Goal: Information Seeking & Learning: Learn about a topic

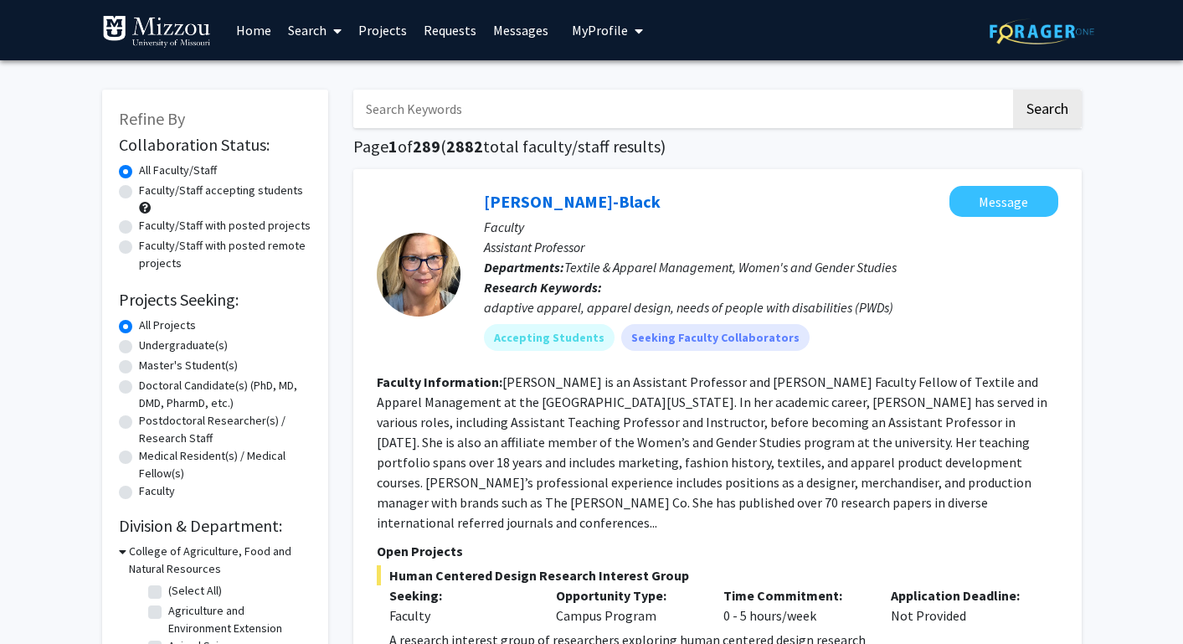
click at [601, 49] on button "My Profile" at bounding box center [607, 30] width 81 height 60
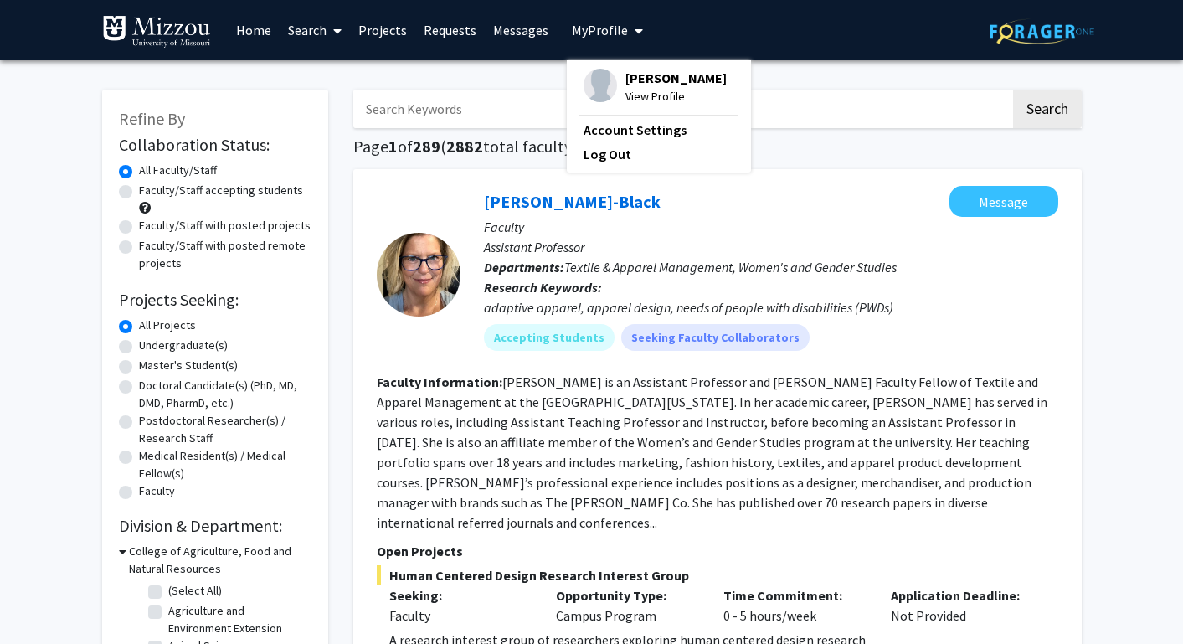
click at [629, 80] on span "[PERSON_NAME]" at bounding box center [675, 78] width 101 height 18
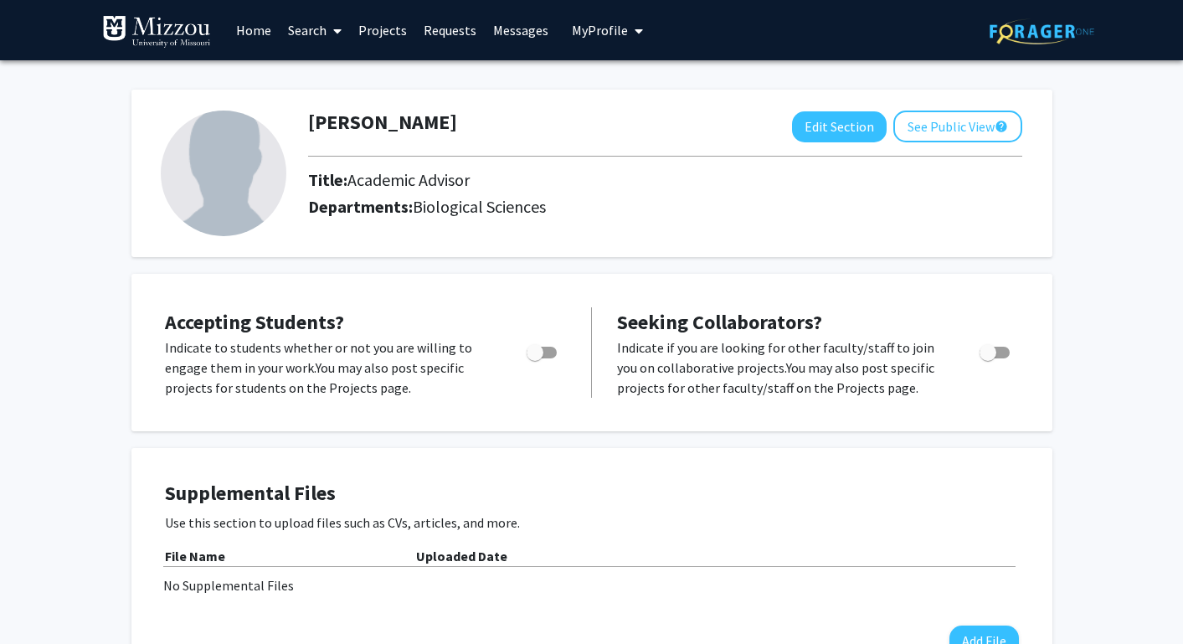
click at [261, 31] on link "Home" at bounding box center [254, 30] width 52 height 59
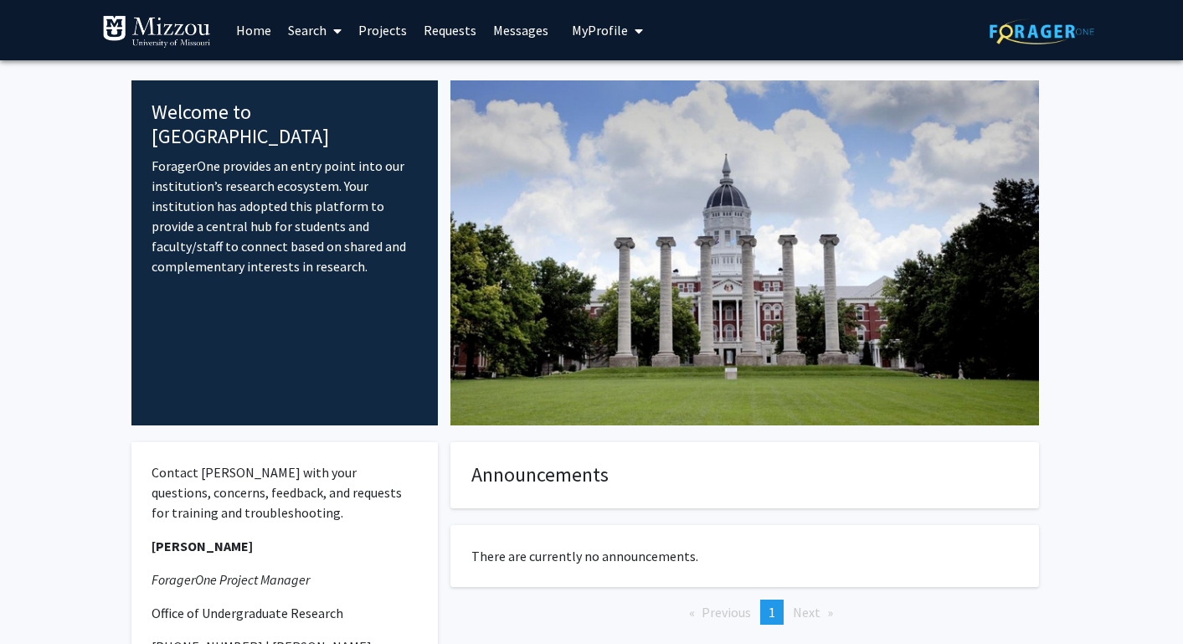
click at [316, 28] on link "Search" at bounding box center [315, 30] width 70 height 59
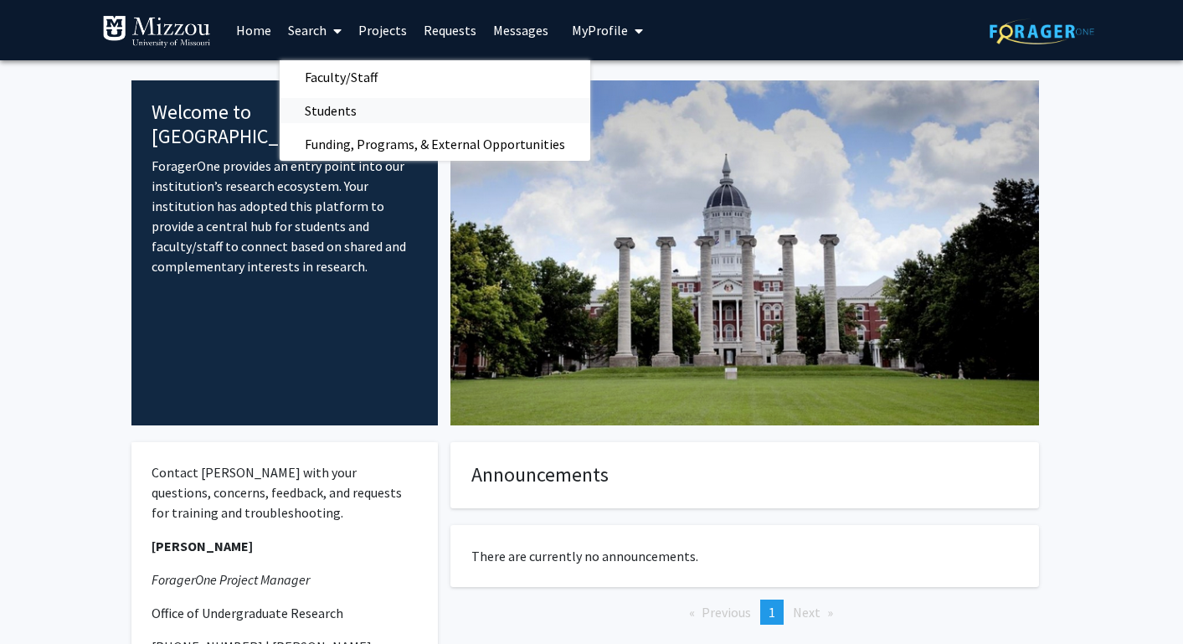
click at [330, 116] on span "Students" at bounding box center [331, 110] width 102 height 33
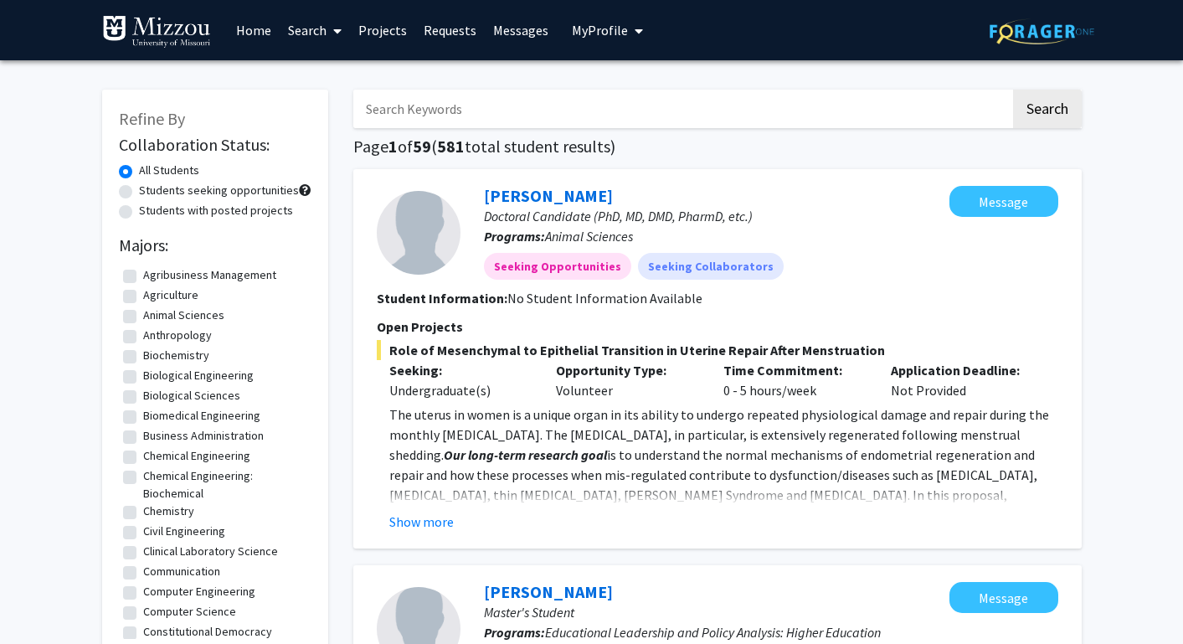
click at [435, 105] on input "Search Keywords" at bounding box center [681, 109] width 657 height 39
type input "[PERSON_NAME]"
click at [1013, 90] on button "Search" at bounding box center [1047, 109] width 69 height 39
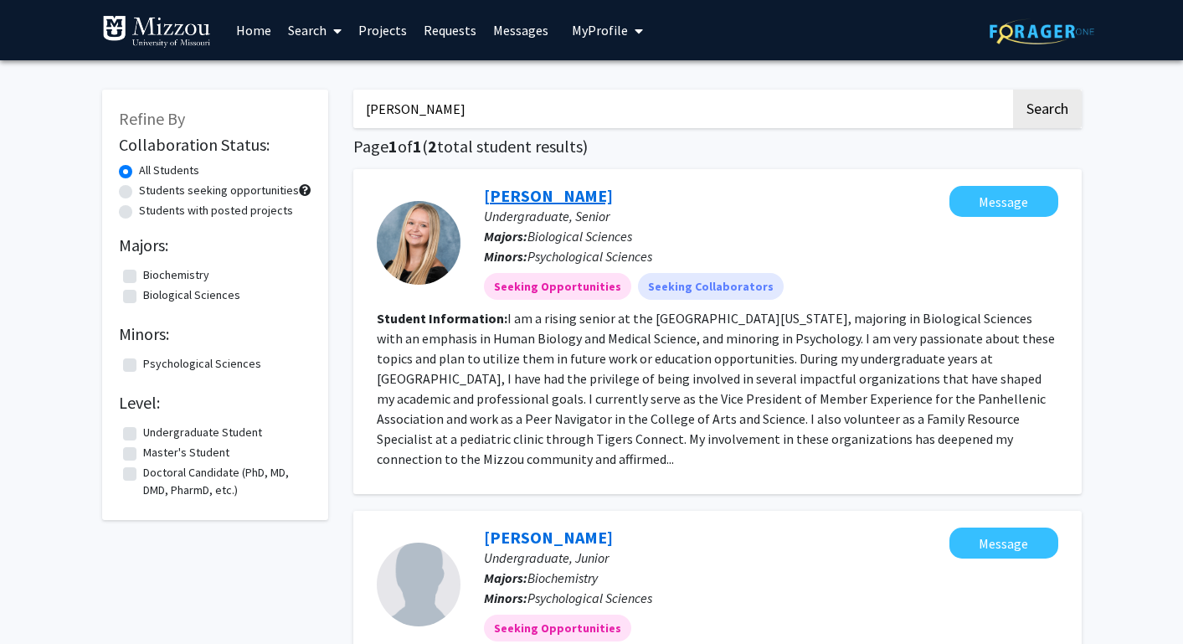
click at [558, 198] on link "[PERSON_NAME]" at bounding box center [548, 195] width 129 height 21
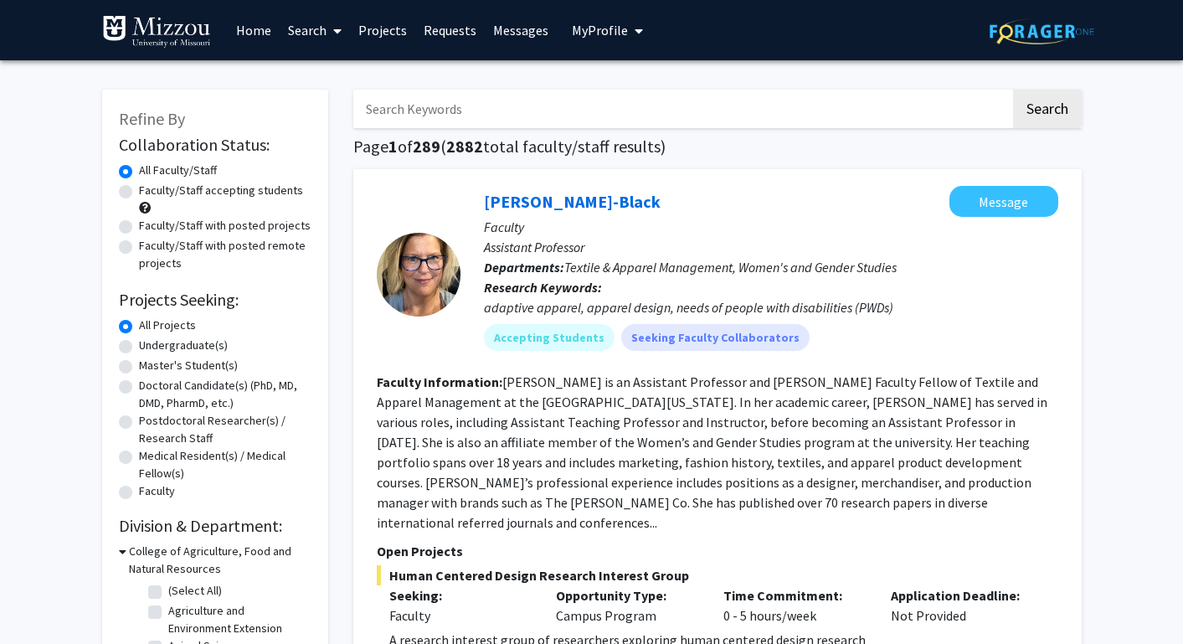
click at [448, 105] on input "Search Keywords" at bounding box center [681, 109] width 657 height 39
type input "s"
click at [1013, 90] on button "Search" at bounding box center [1047, 109] width 69 height 39
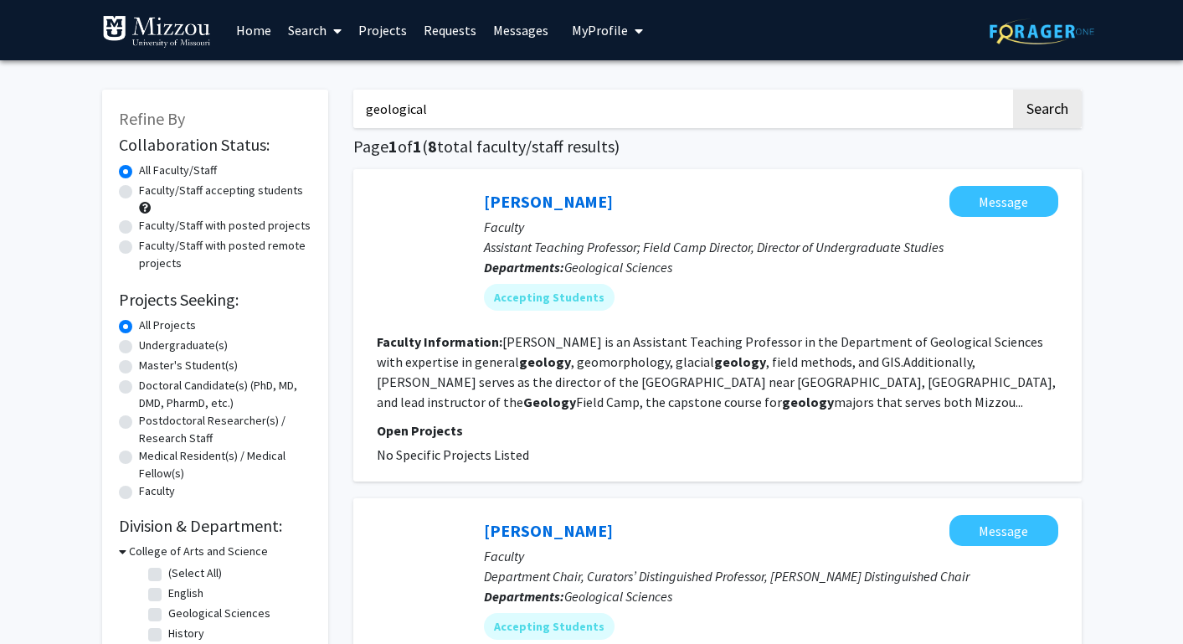
type input "geological"
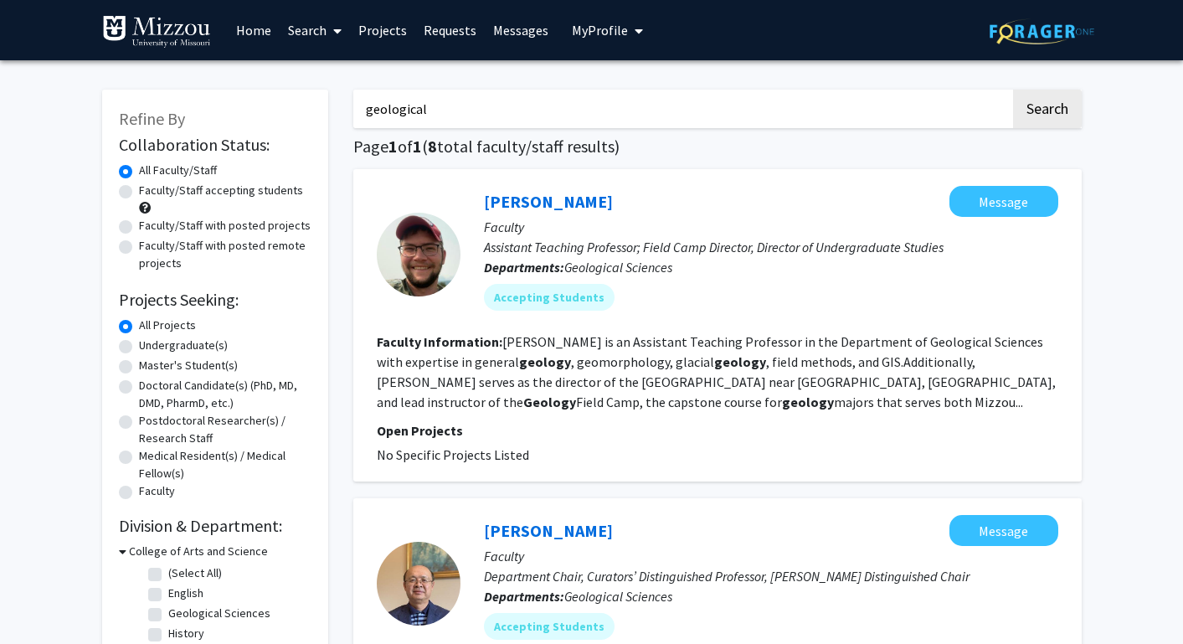
click at [1013, 90] on button "Search" at bounding box center [1047, 109] width 69 height 39
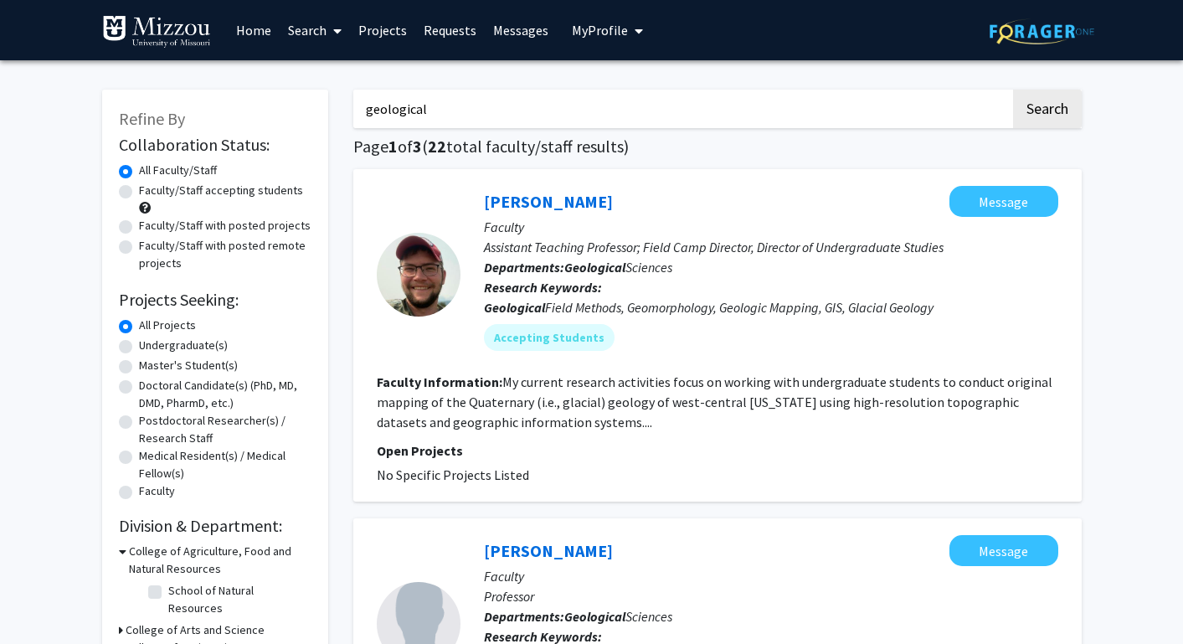
drag, startPoint x: 445, startPoint y: 99, endPoint x: 327, endPoint y: 98, distance: 117.2
drag, startPoint x: 440, startPoint y: 116, endPoint x: 311, endPoint y: 116, distance: 128.1
click at [139, 349] on label "Undergraduate(s)" at bounding box center [183, 346] width 89 height 18
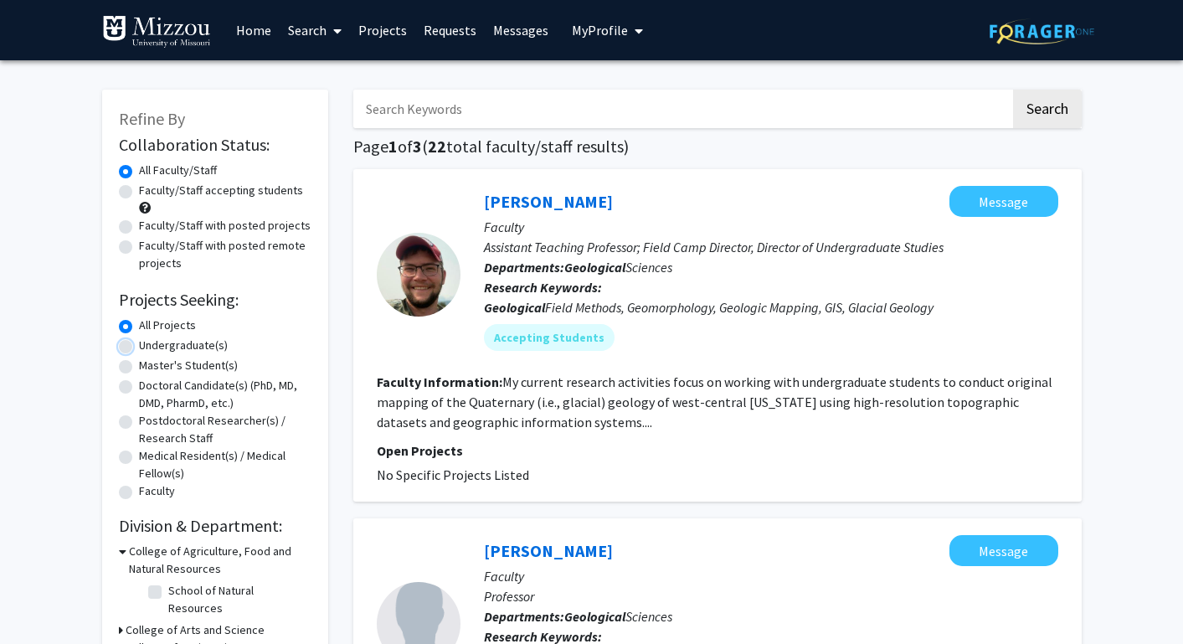
click at [139, 347] on input "Undergraduate(s)" at bounding box center [144, 342] width 11 height 11
radio input "true"
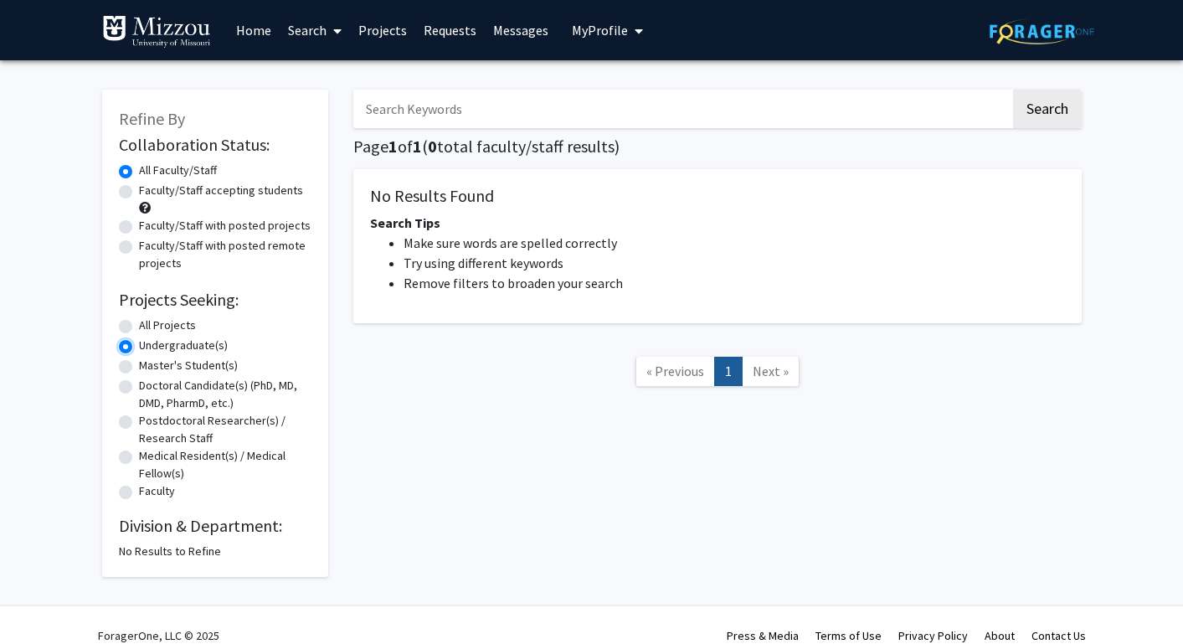
scroll to position [21, 0]
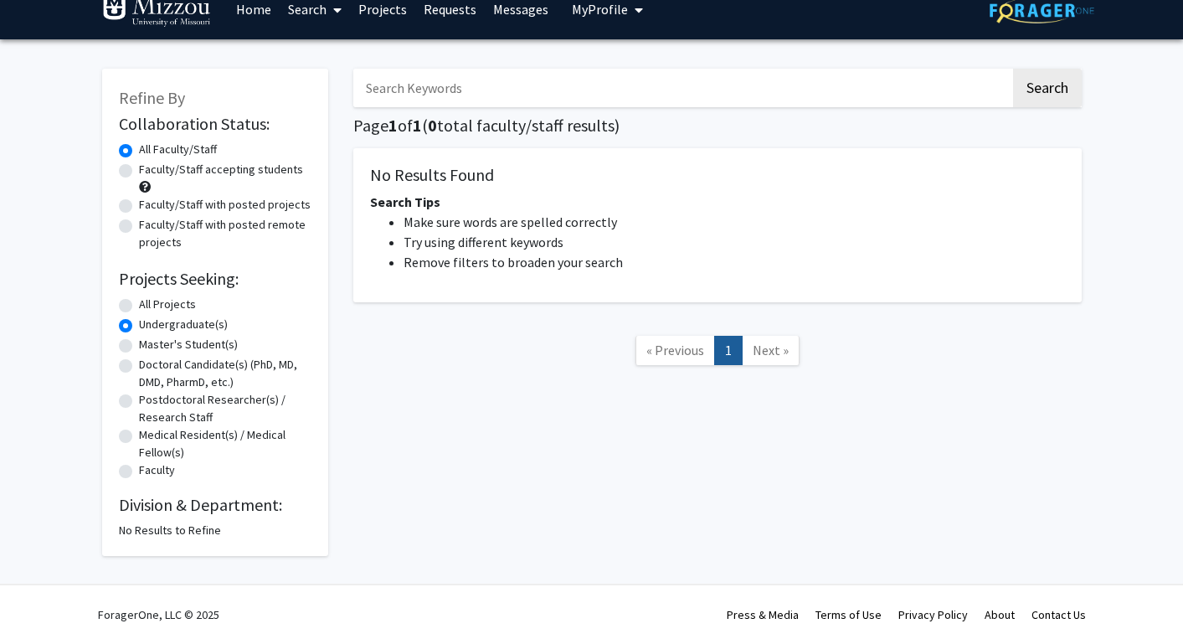
click at [139, 305] on label "All Projects" at bounding box center [167, 305] width 57 height 18
click at [139, 305] on input "All Projects" at bounding box center [144, 301] width 11 height 11
radio input "true"
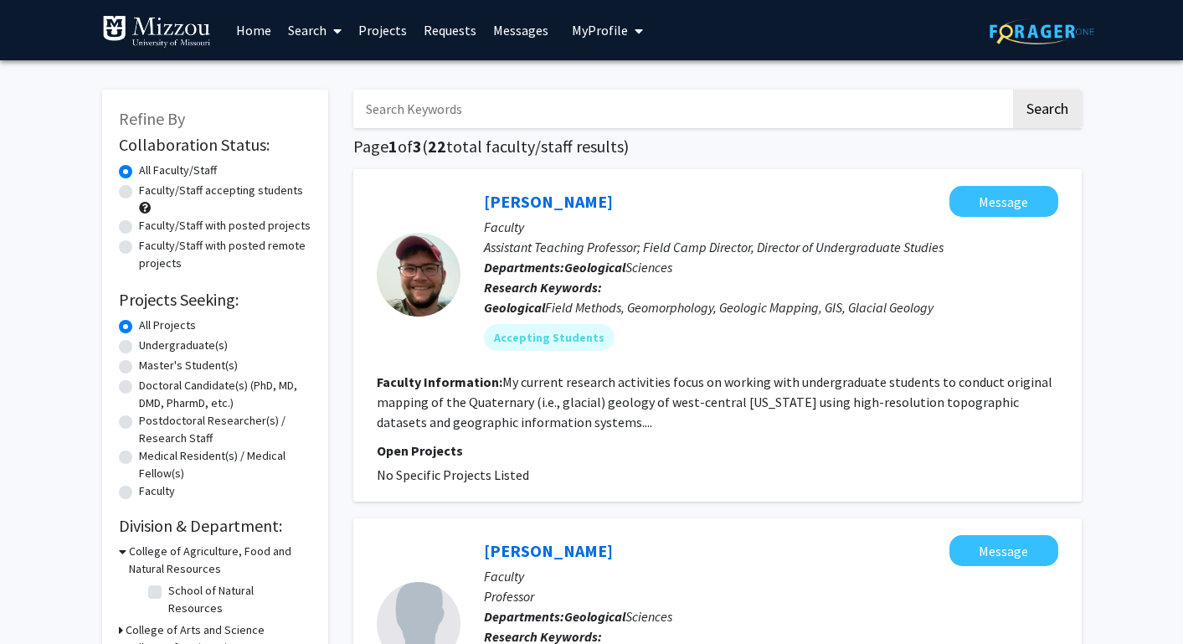
click at [316, 27] on link "Search" at bounding box center [315, 30] width 70 height 59
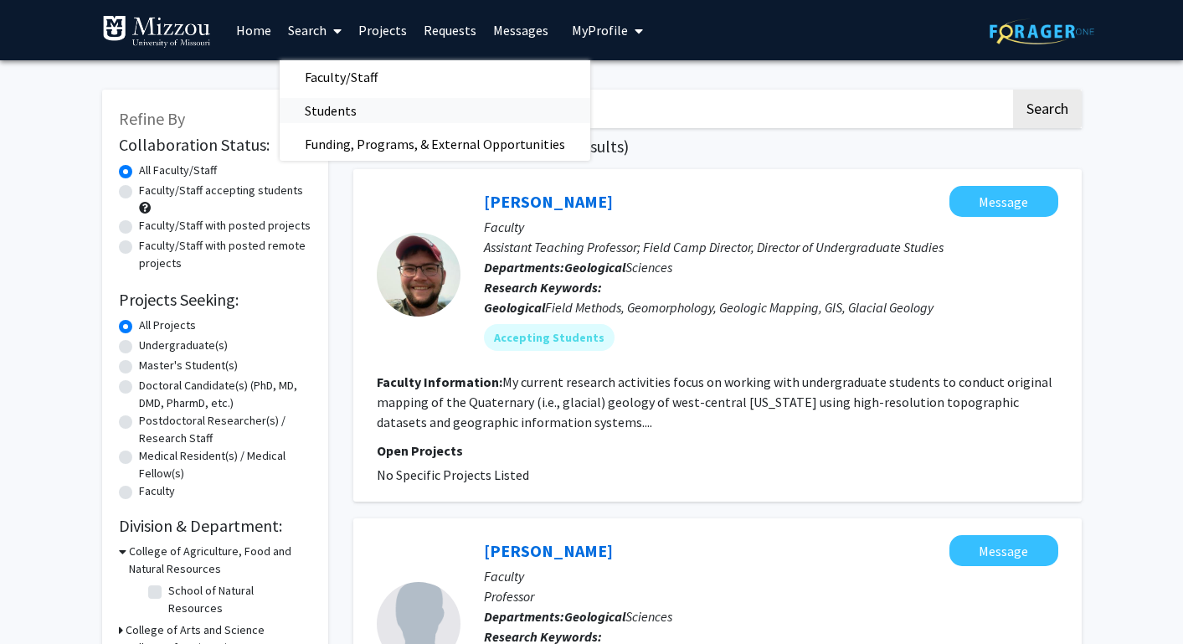
click at [311, 118] on span "Students" at bounding box center [331, 110] width 102 height 33
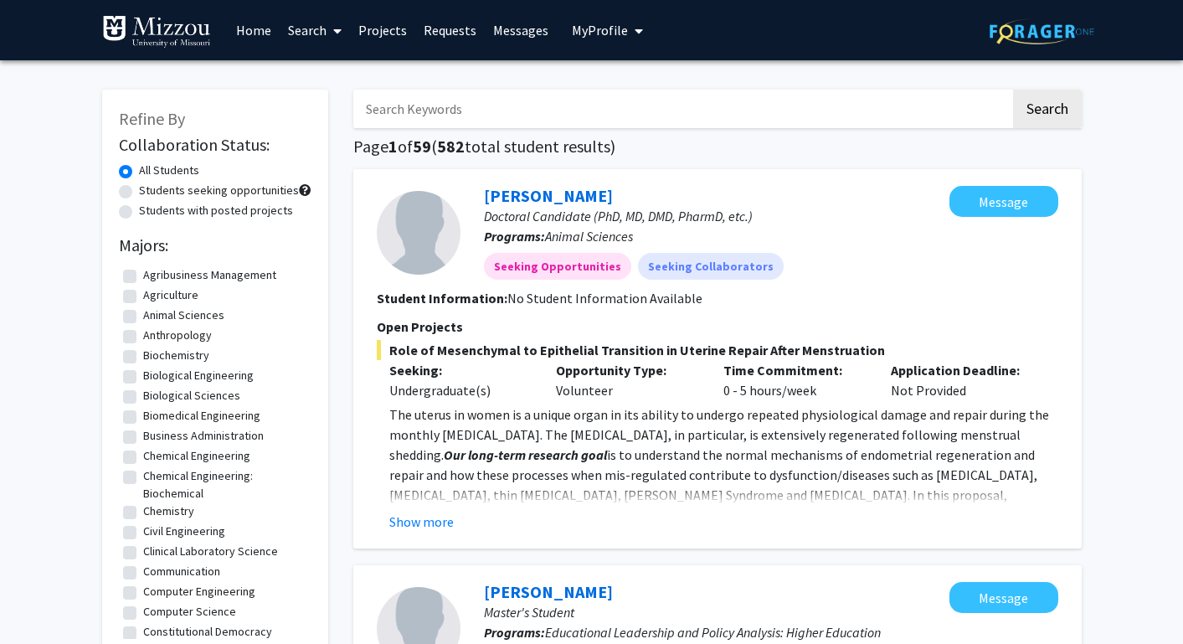
click at [143, 398] on label "Biological Sciences" at bounding box center [191, 396] width 97 height 18
click at [143, 398] on input "Biological Sciences" at bounding box center [148, 392] width 11 height 11
checkbox input "true"
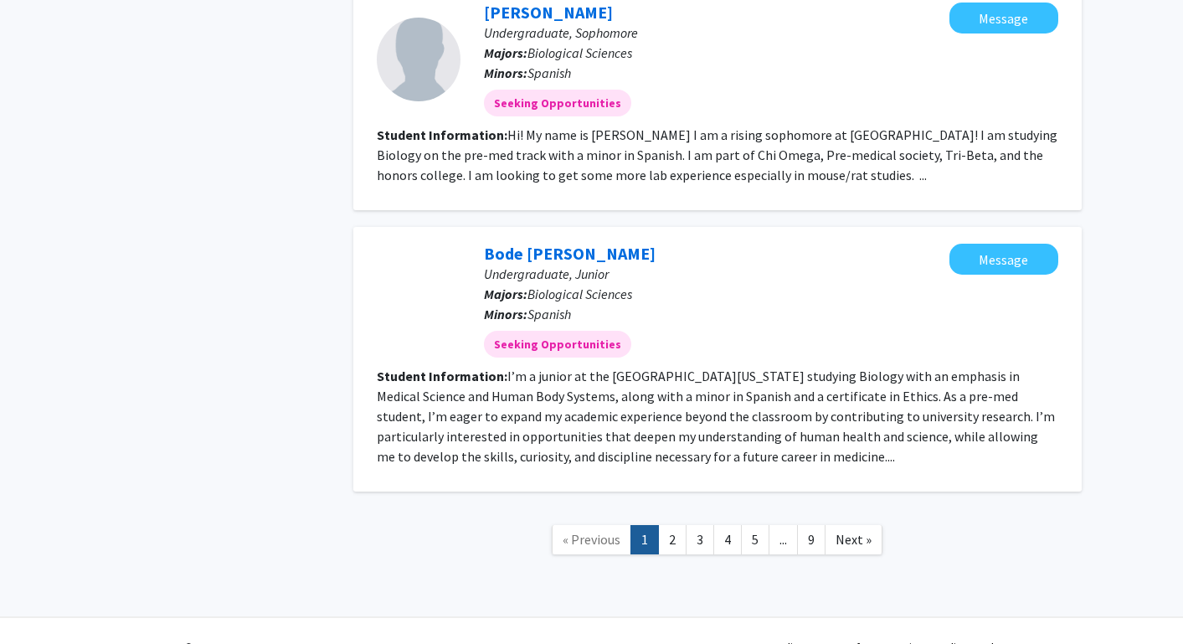
scroll to position [2044, 0]
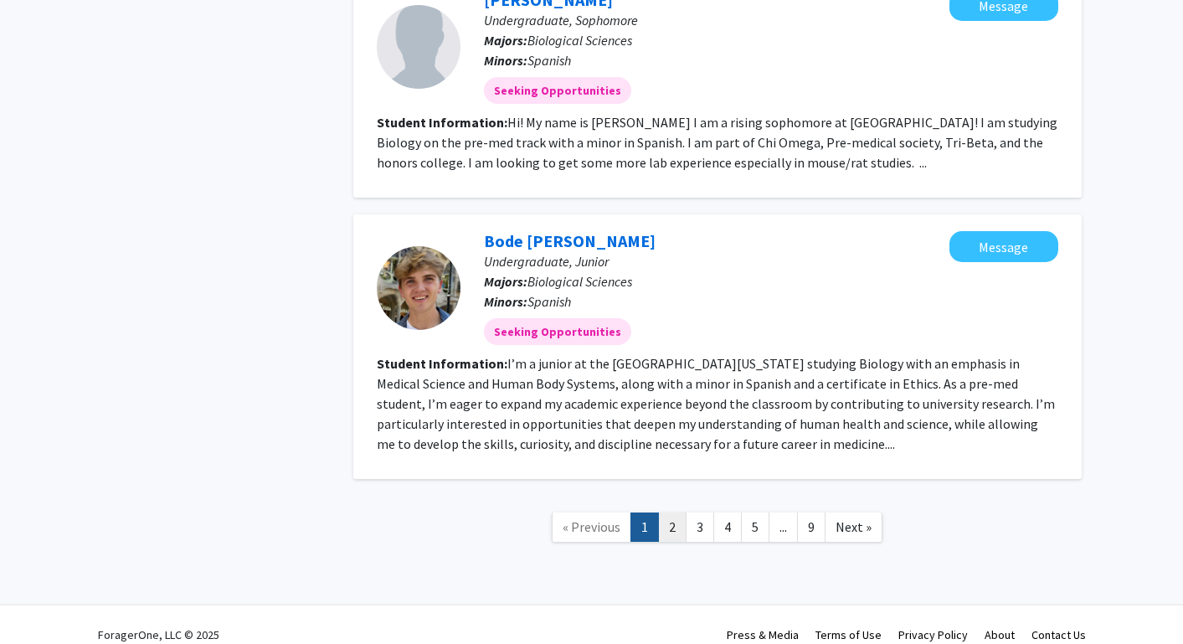
click at [677, 512] on link "2" at bounding box center [672, 526] width 28 height 29
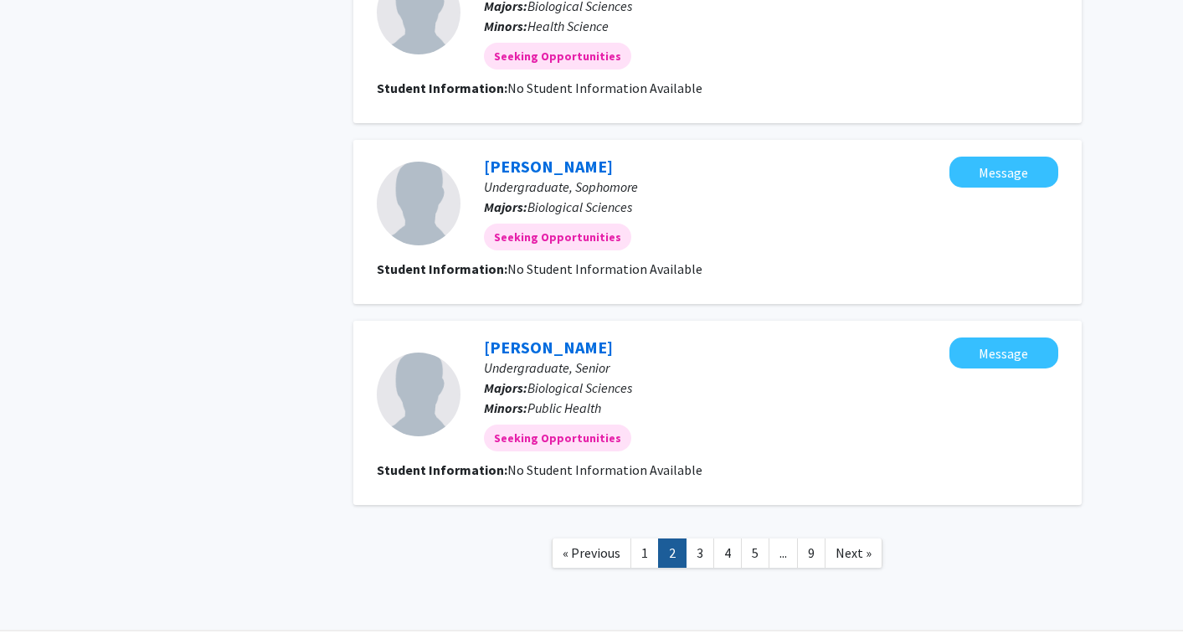
scroll to position [1703, 0]
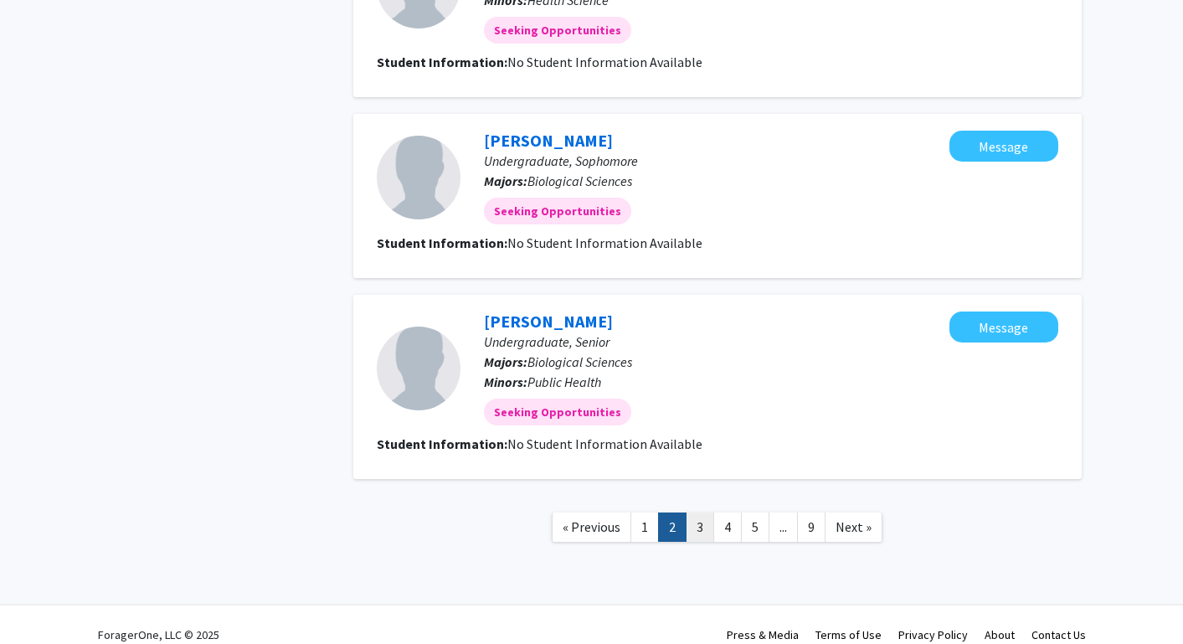
click at [707, 512] on link "3" at bounding box center [700, 526] width 28 height 29
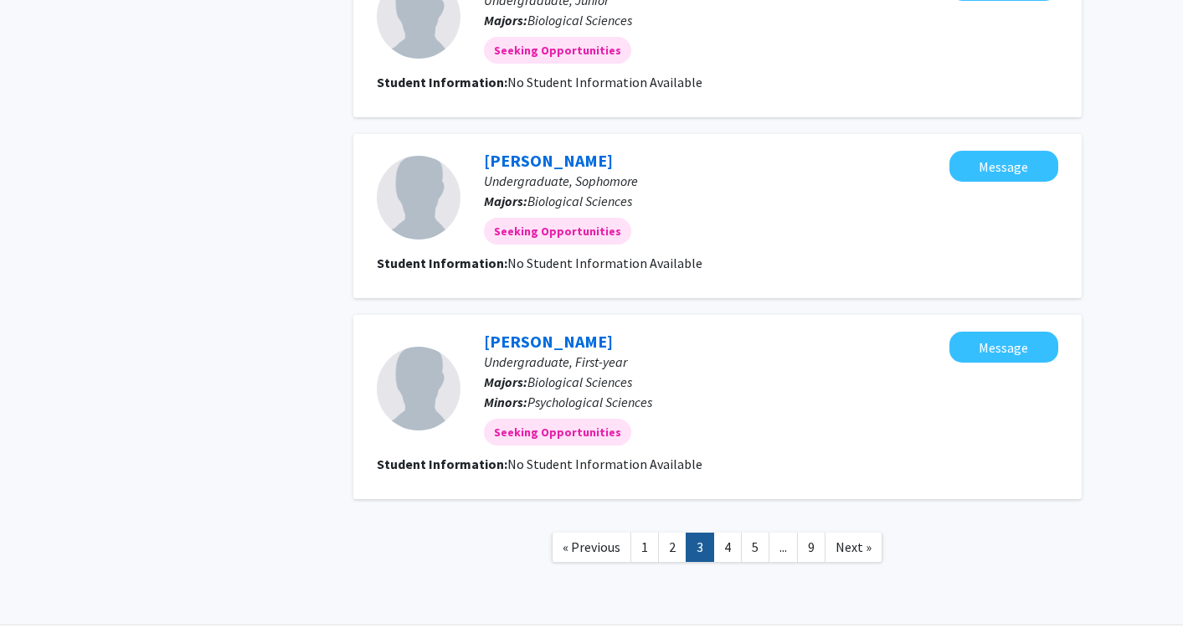
scroll to position [1561, 0]
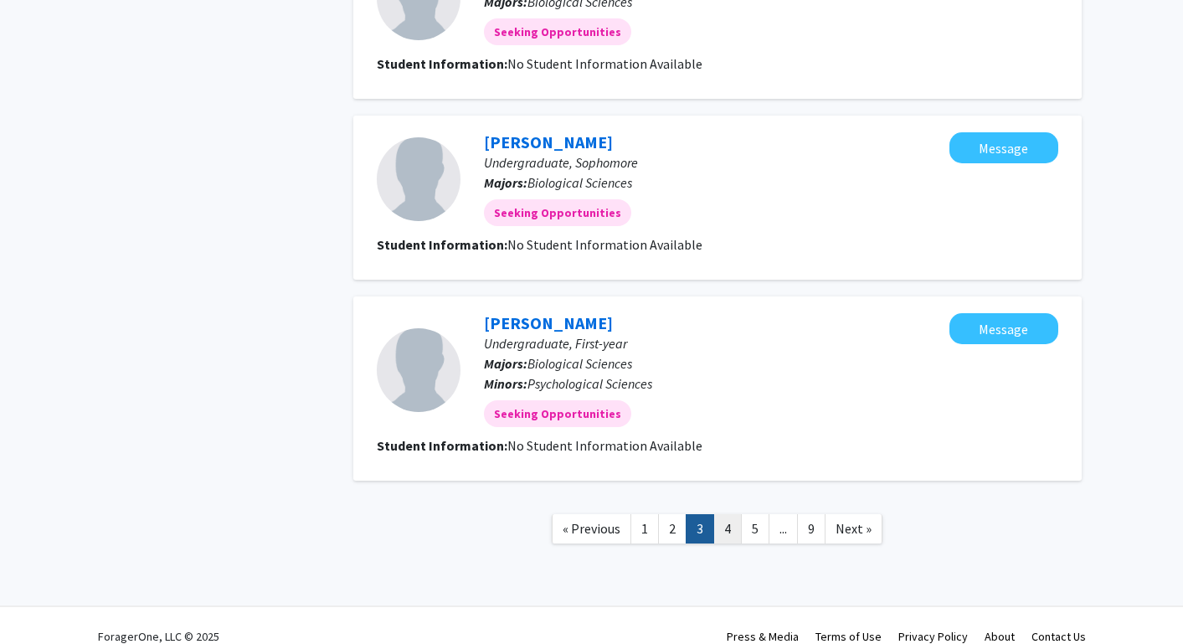
click at [723, 522] on link "4" at bounding box center [727, 528] width 28 height 29
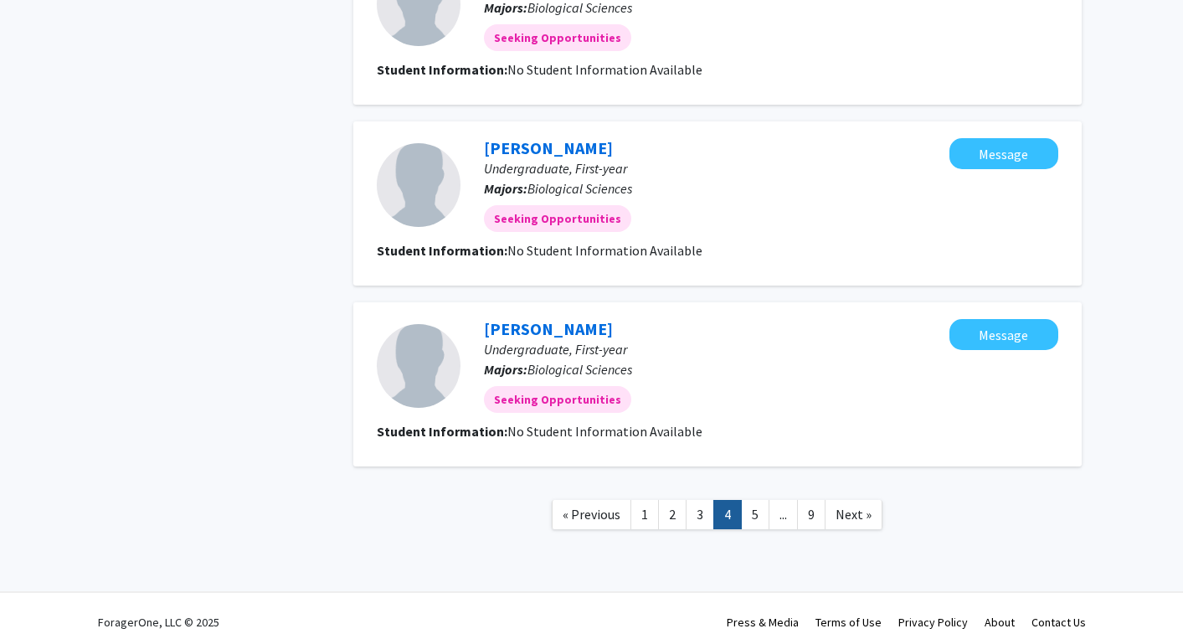
scroll to position [1542, 0]
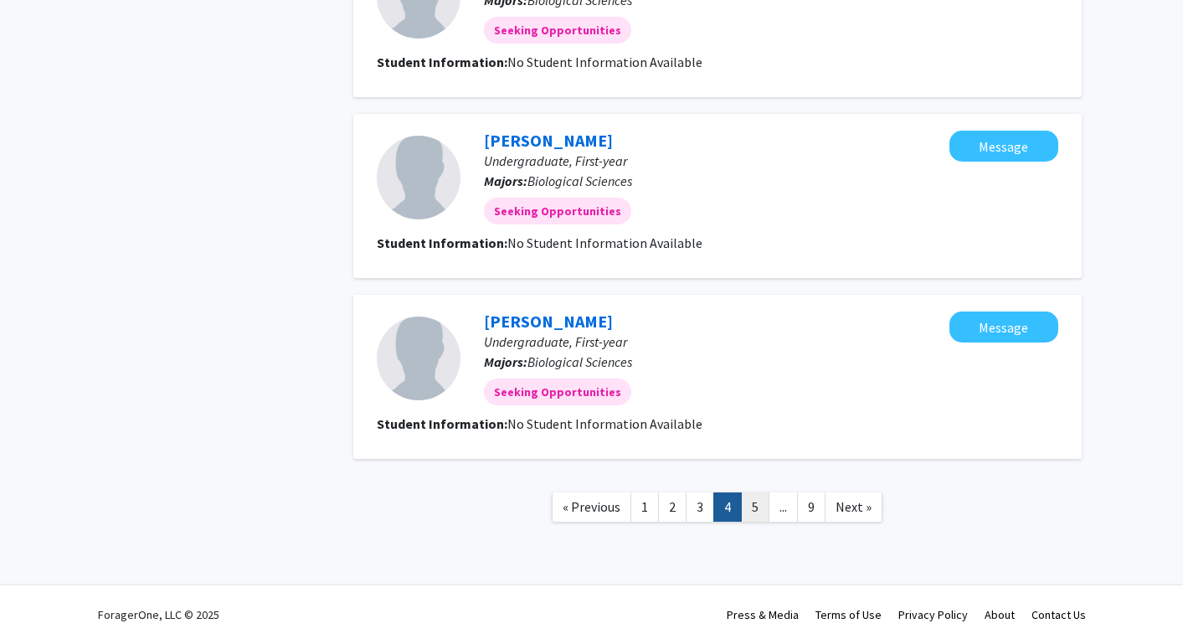
click at [753, 502] on link "5" at bounding box center [755, 506] width 28 height 29
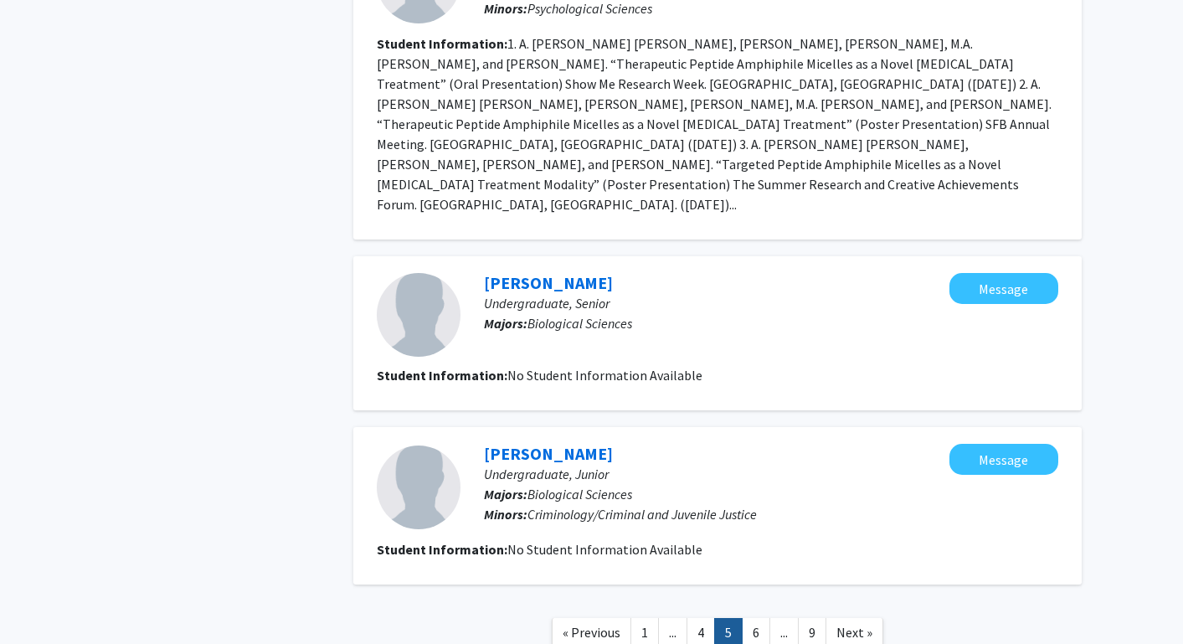
scroll to position [1679, 0]
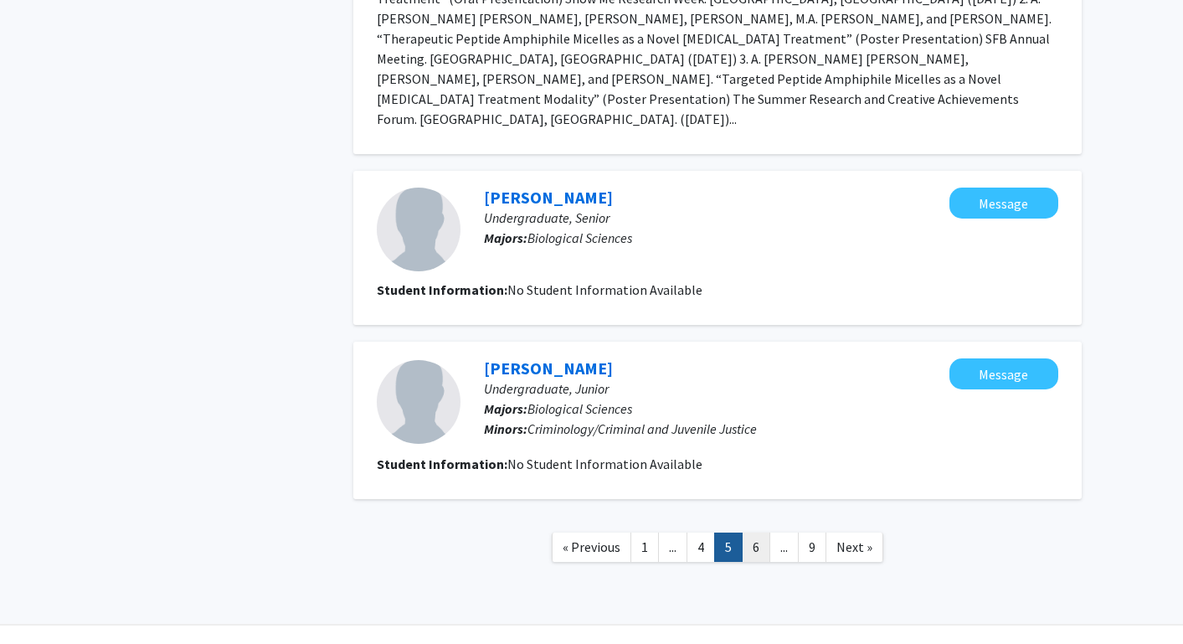
click at [759, 532] on link "6" at bounding box center [756, 546] width 28 height 29
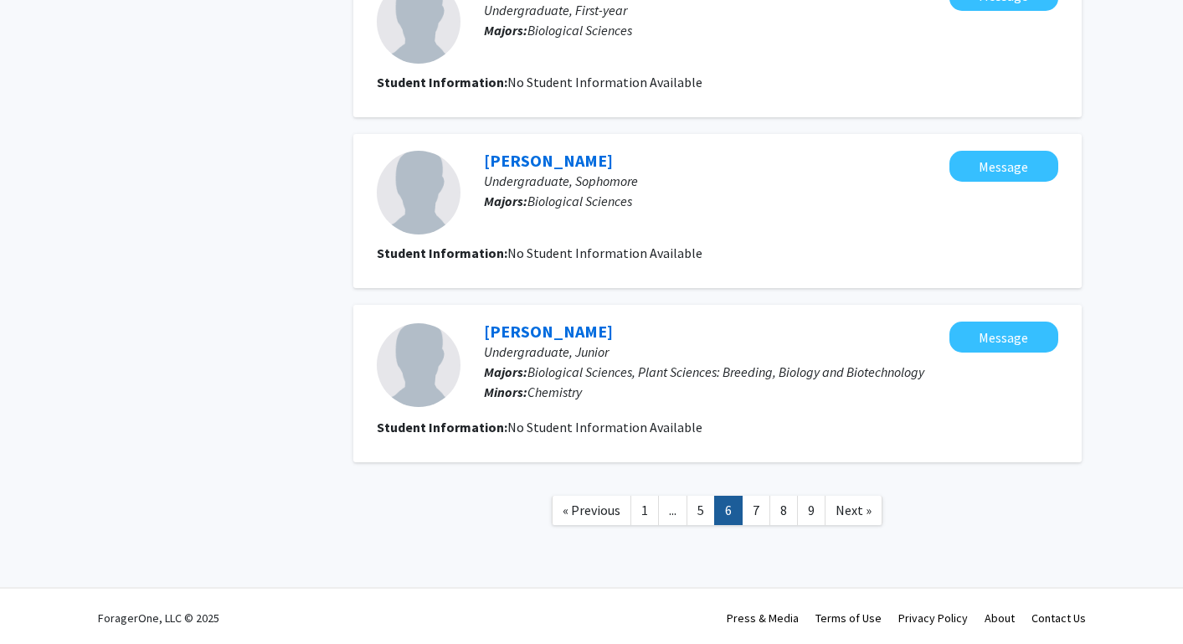
scroll to position [1418, 0]
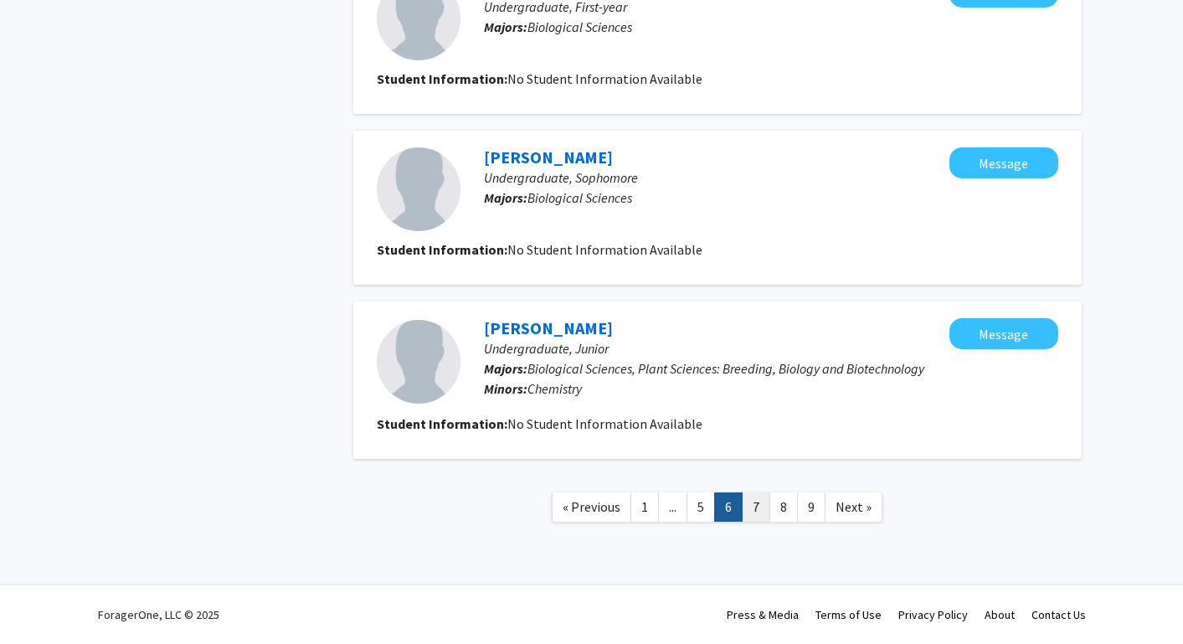
click at [764, 506] on link "7" at bounding box center [756, 506] width 28 height 29
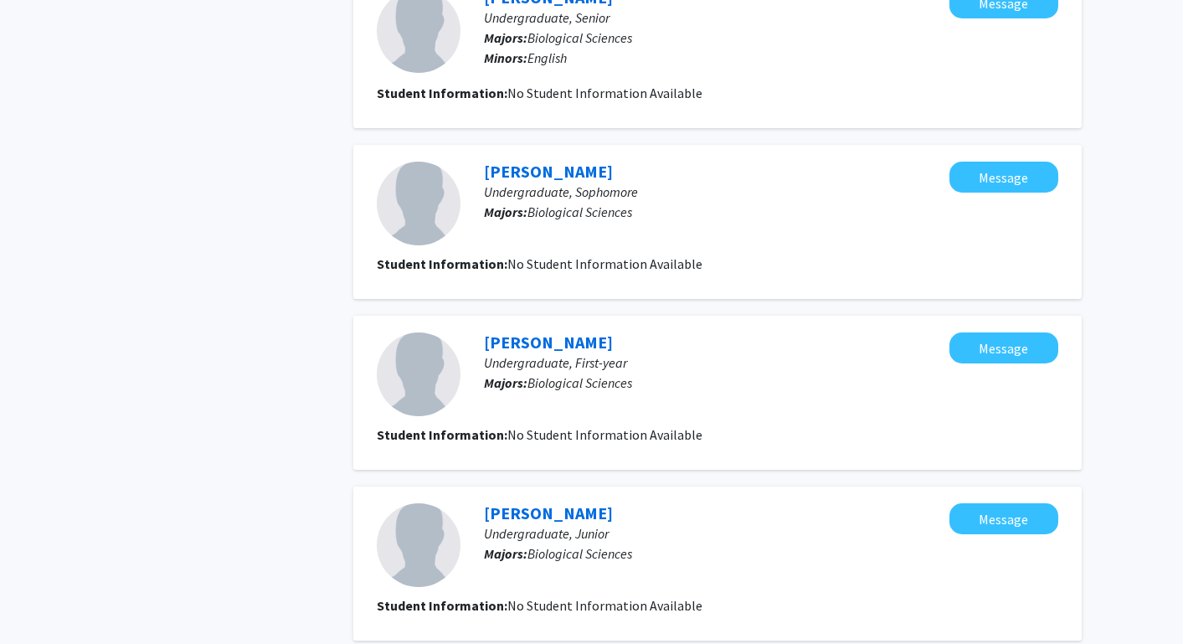
scroll to position [1415, 0]
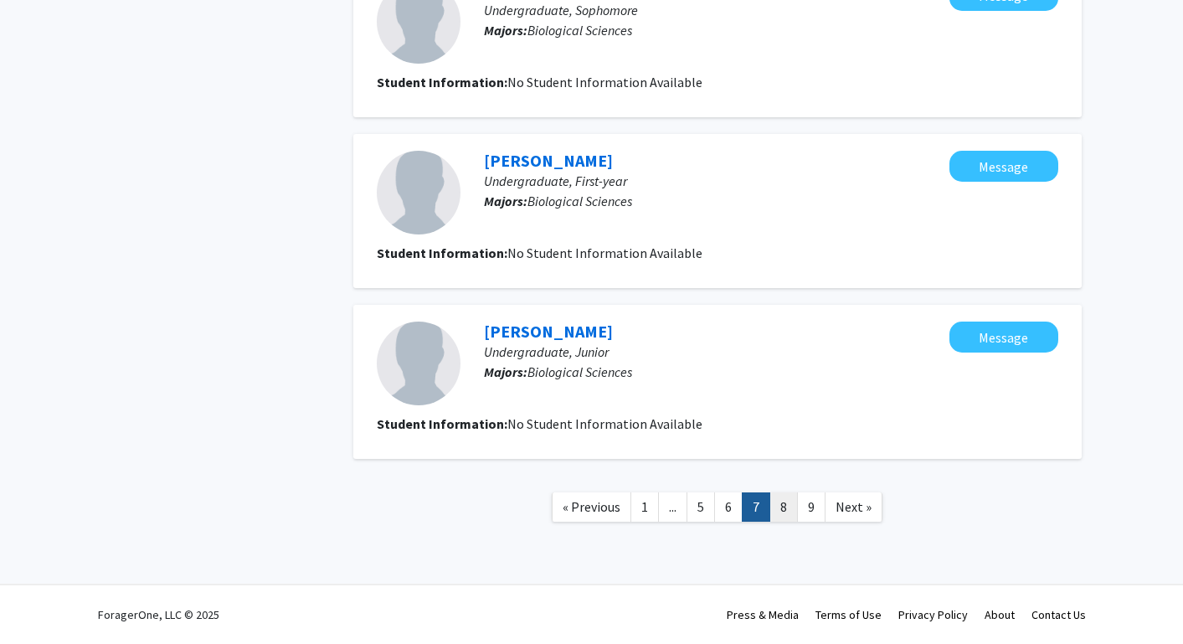
click at [774, 507] on link "8" at bounding box center [783, 506] width 28 height 29
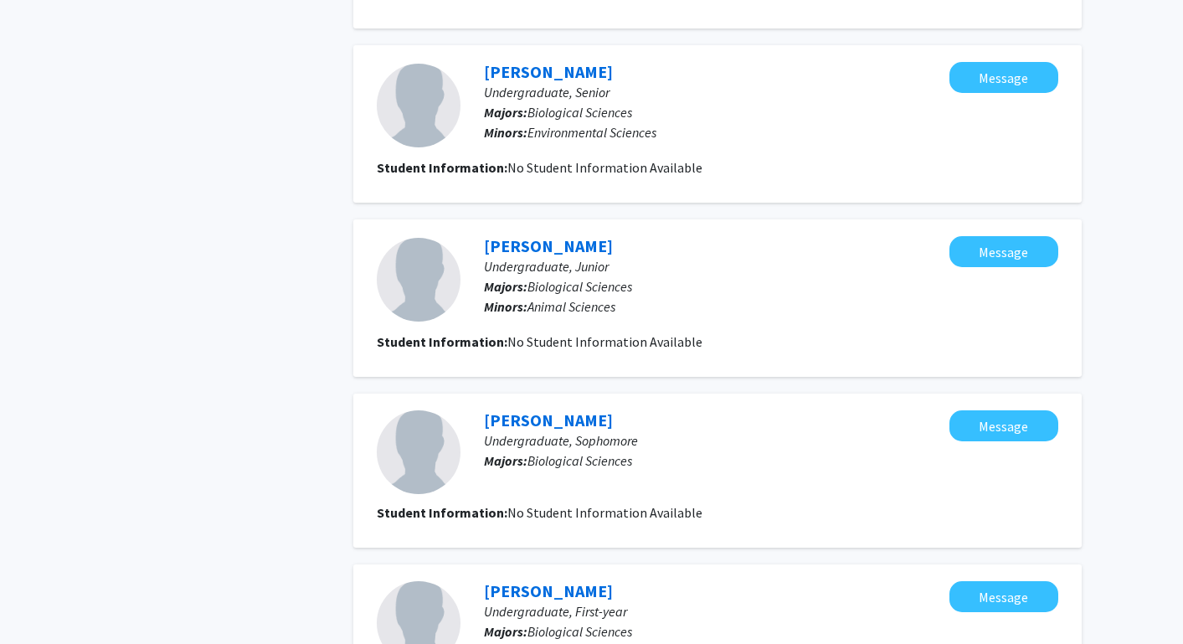
scroll to position [1412, 0]
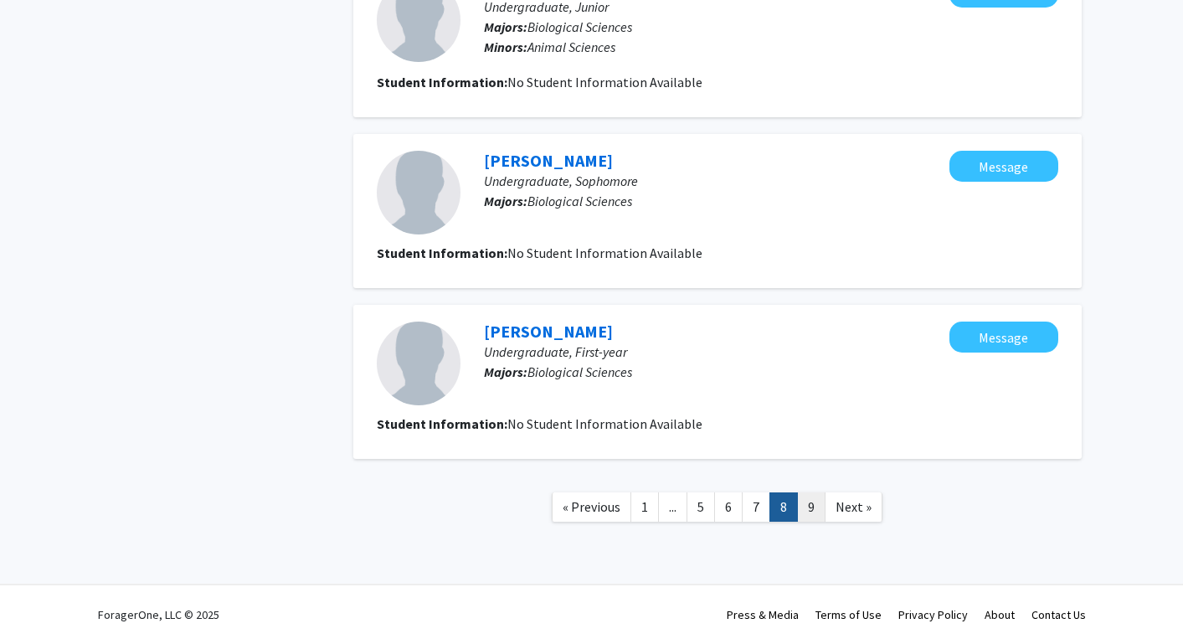
click at [805, 512] on link "9" at bounding box center [811, 506] width 28 height 29
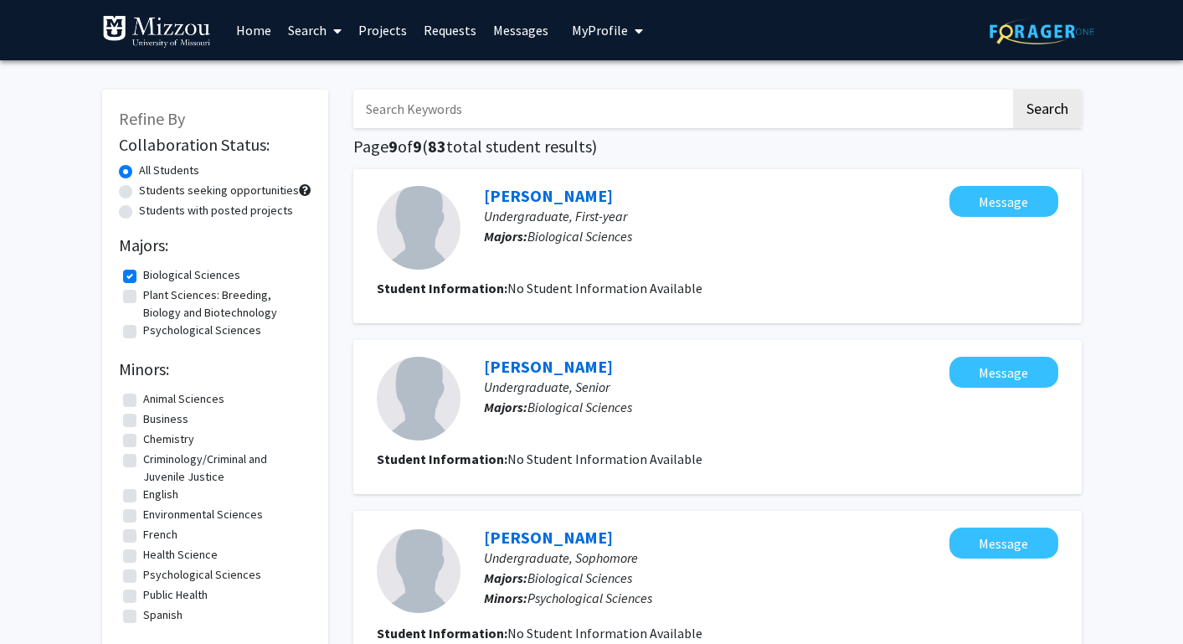
click at [260, 41] on link "Home" at bounding box center [254, 30] width 52 height 59
